Goal: Information Seeking & Learning: Understand process/instructions

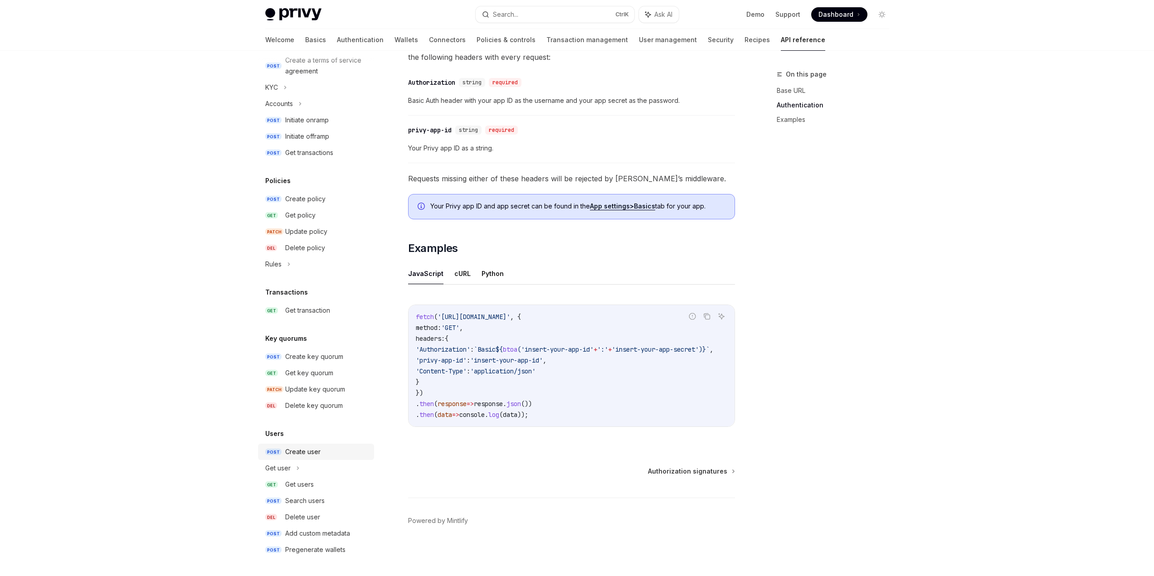
scroll to position [387, 0]
click at [311, 536] on div "Add custom metadata" at bounding box center [317, 533] width 65 height 11
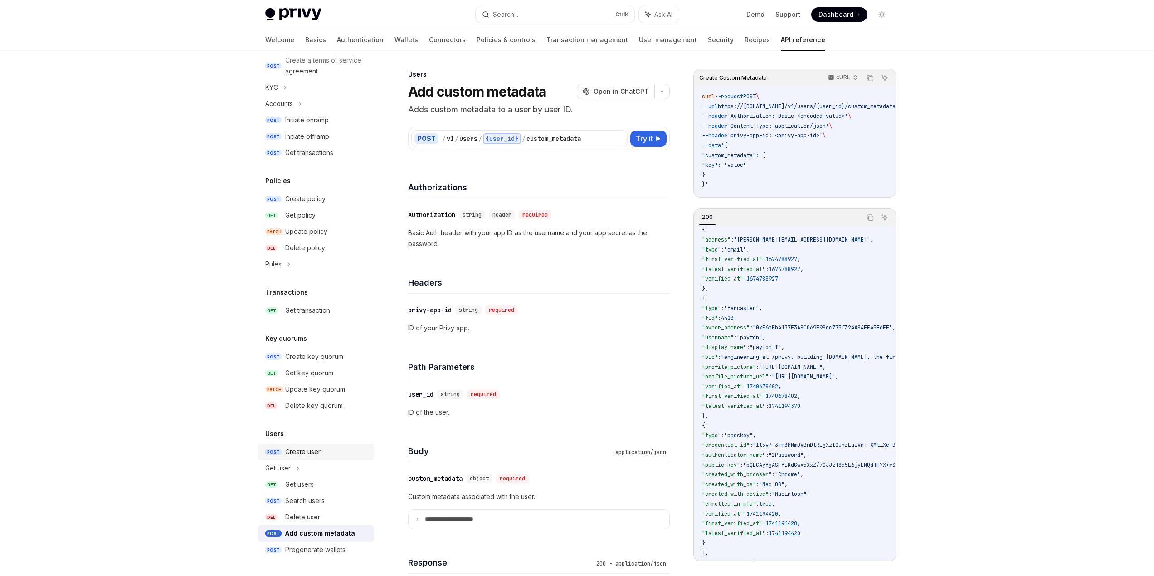
click at [311, 457] on link "POST Create user" at bounding box center [316, 452] width 116 height 16
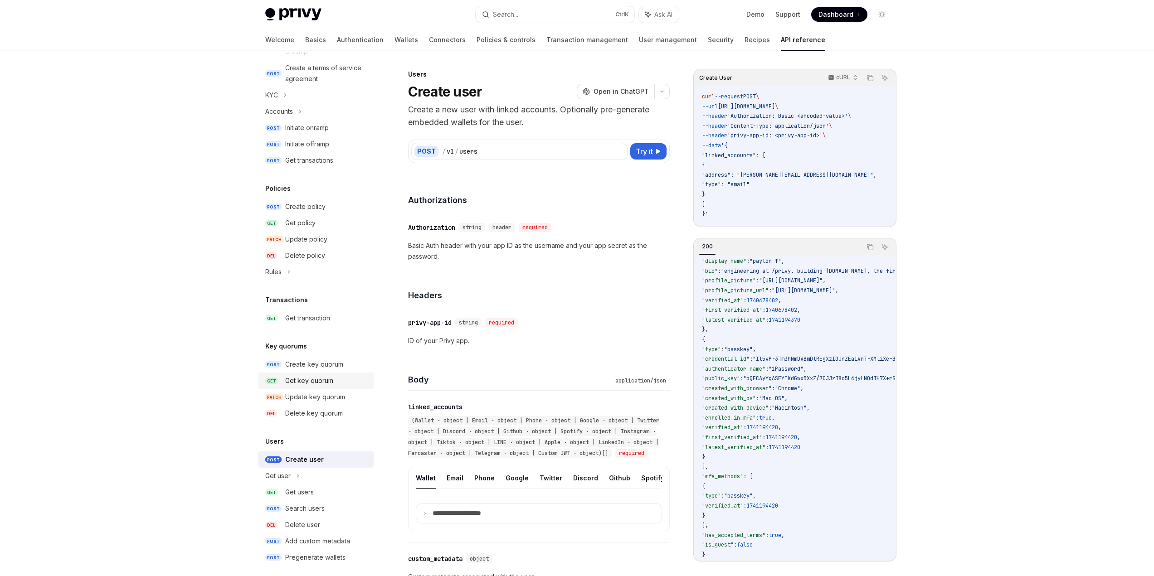
scroll to position [377, 0]
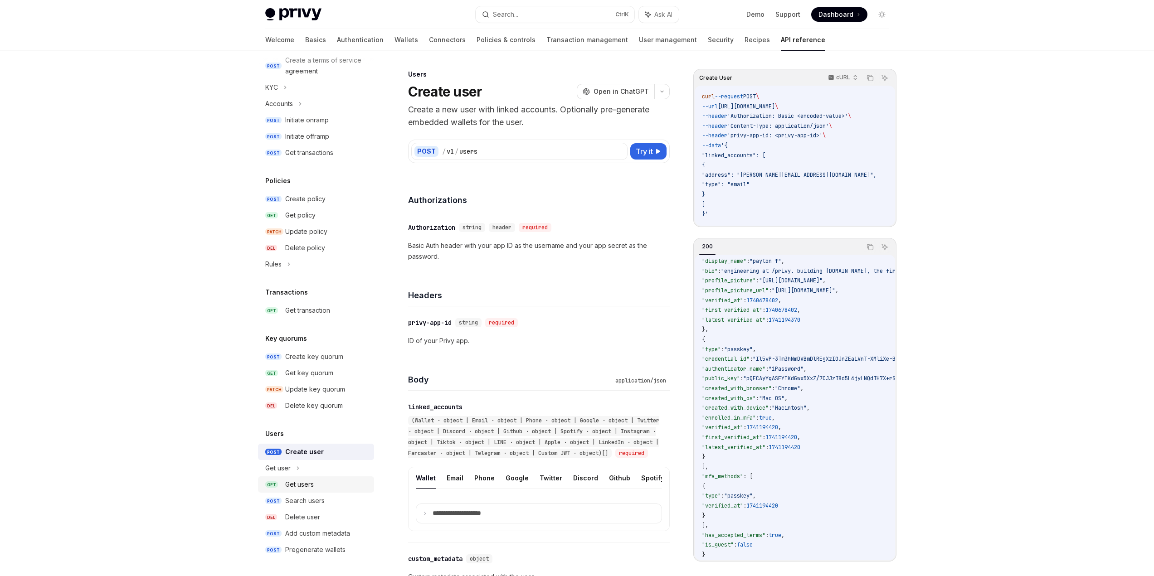
click at [325, 481] on div "Get users" at bounding box center [326, 484] width 83 height 11
type textarea "*"
